Goal: Task Accomplishment & Management: Complete application form

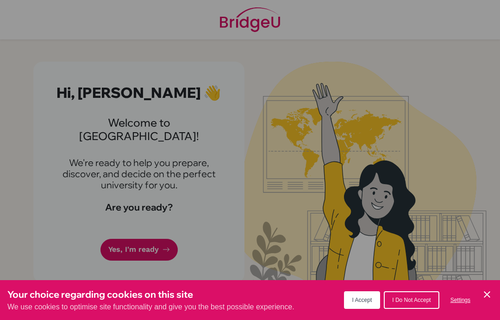
click at [361, 302] on span "I Accept" at bounding box center [363, 300] width 20 height 6
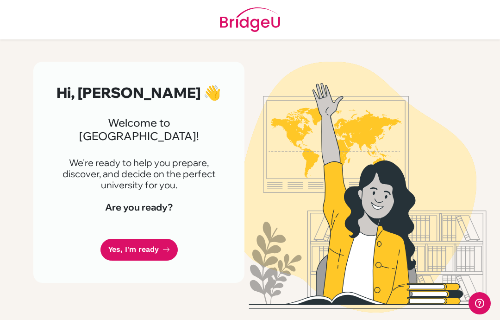
click at [120, 242] on link "Yes, I'm ready" at bounding box center [139, 250] width 77 height 22
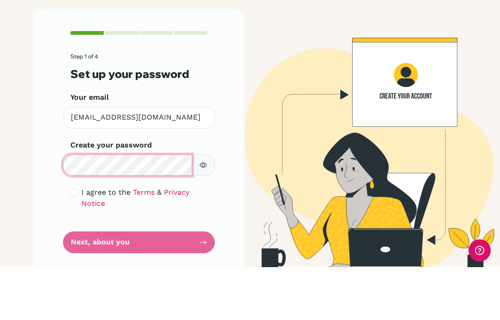
scroll to position [37, 0]
click at [205, 214] on icon "button" at bounding box center [203, 217] width 7 height 7
click at [203, 215] on icon "button" at bounding box center [203, 218] width 6 height 6
click at [84, 212] on form "Step 1 of 4 Set up your password Your email [EMAIL_ADDRESS][DOMAIN_NAME] Invali…" at bounding box center [138, 206] width 137 height 200
click at [95, 208] on form "Step 1 of 4 Set up your password Your email [EMAIL_ADDRESS][DOMAIN_NAME] Invali…" at bounding box center [138, 206] width 137 height 200
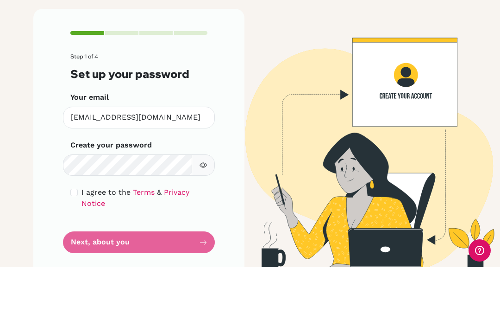
click at [202, 209] on form "Step 1 of 4 Set up your password Your email [EMAIL_ADDRESS][DOMAIN_NAME] Invali…" at bounding box center [138, 206] width 137 height 200
click at [77, 241] on input "checkbox" at bounding box center [73, 244] width 7 height 7
checkbox input "true"
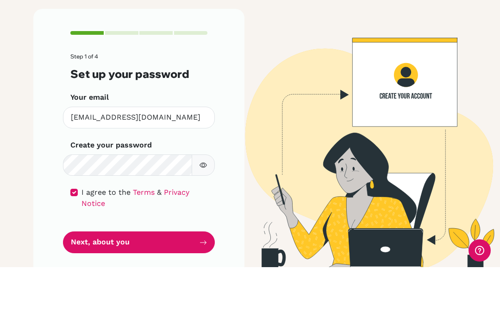
click at [212, 284] on button "Next, about you" at bounding box center [139, 295] width 152 height 22
